Goal: Navigation & Orientation: Find specific page/section

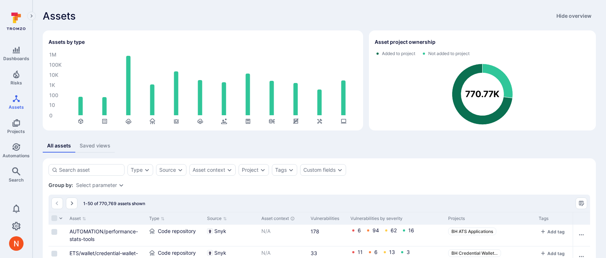
scroll to position [93, 0]
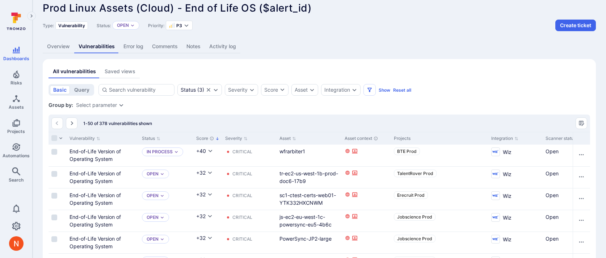
scroll to position [0, 1683]
